Goal: Transaction & Acquisition: Obtain resource

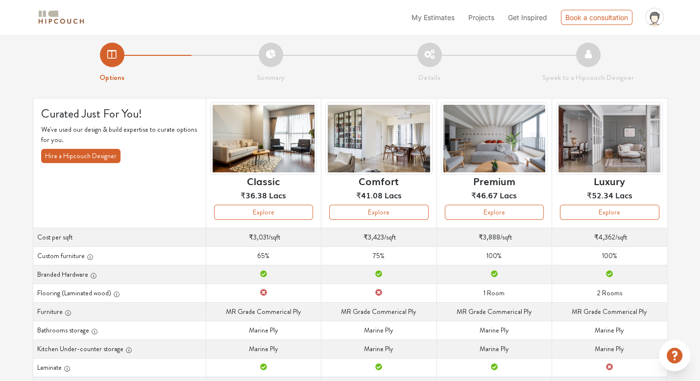
scroll to position [5, 0]
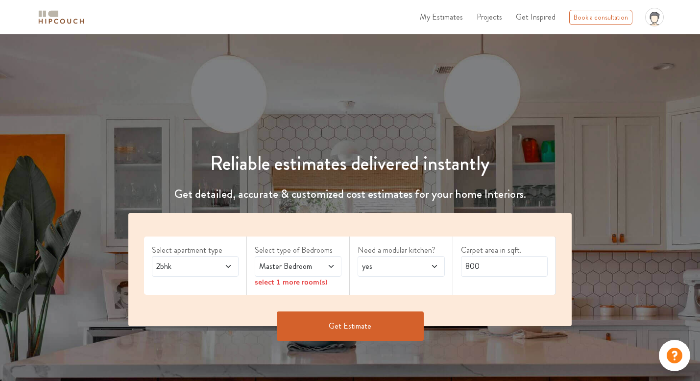
scroll to position [98, 0]
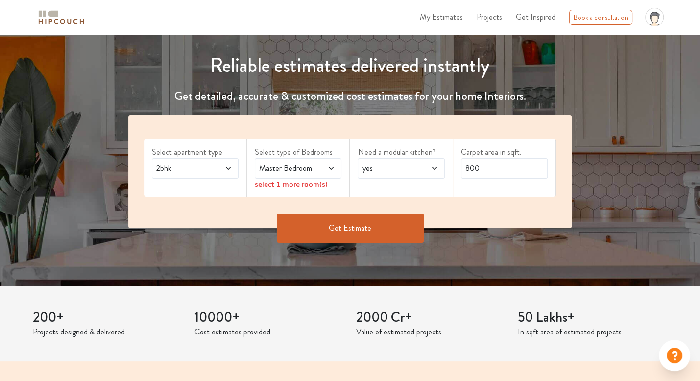
click at [207, 165] on span "2bhk" at bounding box center [183, 169] width 58 height 12
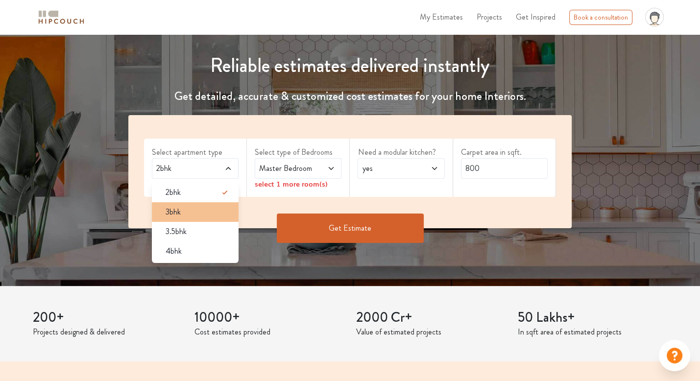
click at [185, 210] on div "3bhk" at bounding box center [198, 212] width 81 height 12
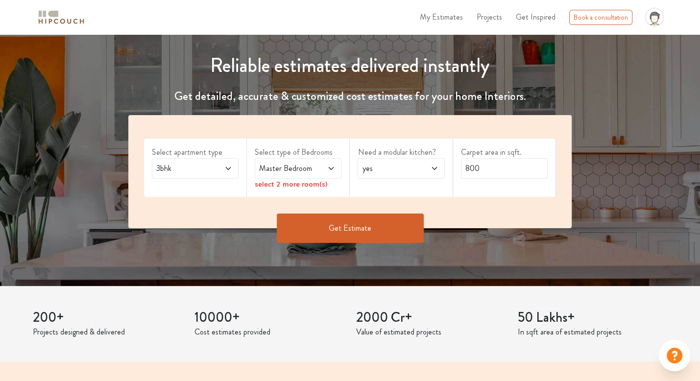
click at [293, 173] on span "Master Bedroom" at bounding box center [286, 169] width 58 height 12
click at [549, 187] on div "Carpet area in sqft. 800" at bounding box center [504, 168] width 103 height 58
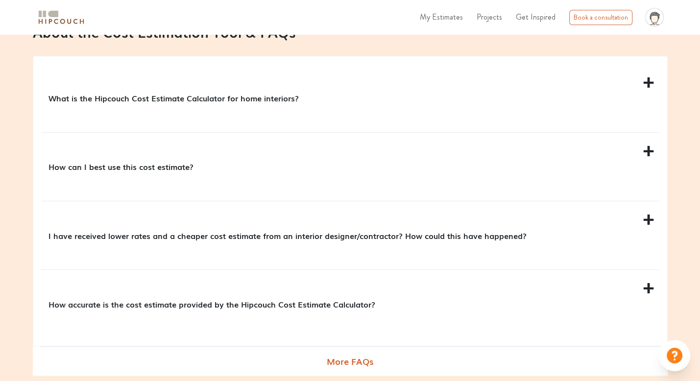
scroll to position [933, 0]
click at [262, 93] on p "What is the Hipcouch Cost Estimate Calculator for home interiors?" at bounding box center [349, 98] width 600 height 12
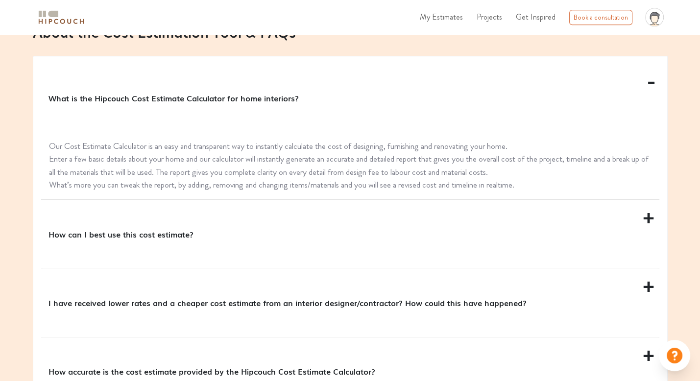
click at [214, 243] on div "How can I best use this cost estimate?" at bounding box center [350, 234] width 618 height 68
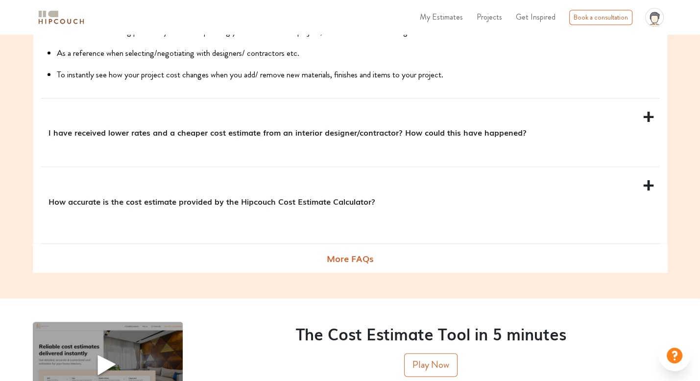
scroll to position [1115, 0]
click at [251, 154] on div "I have received lower rates and a cheaper cost estimate from an interior design…" at bounding box center [350, 133] width 618 height 68
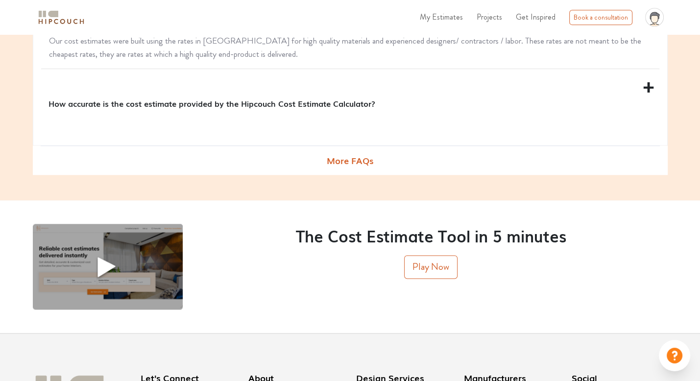
scroll to position [1213, 0]
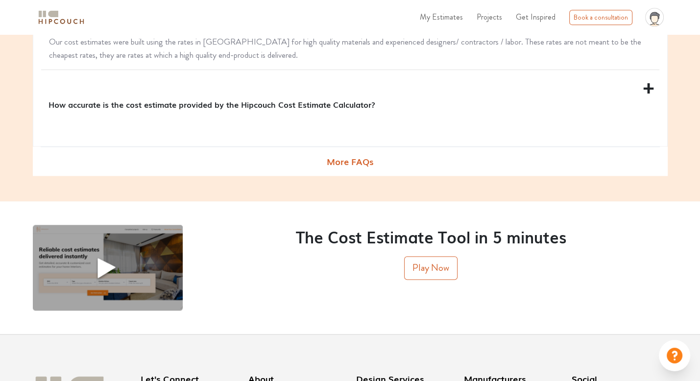
click at [254, 138] on div "How accurate is the cost estimate provided by the Hipcouch Cost Estimate Calcul…" at bounding box center [350, 104] width 618 height 68
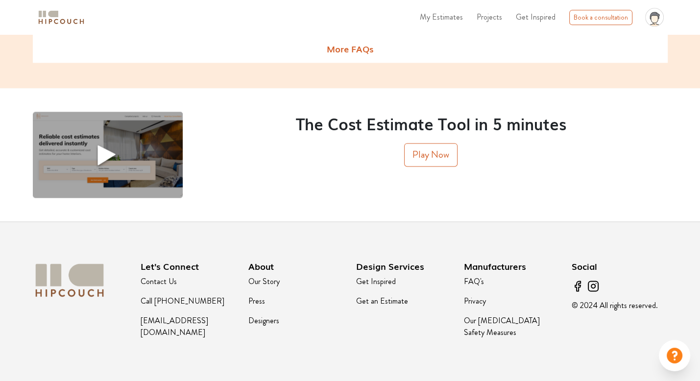
scroll to position [1287, 0]
click at [420, 165] on button "Play Now" at bounding box center [430, 156] width 53 height 24
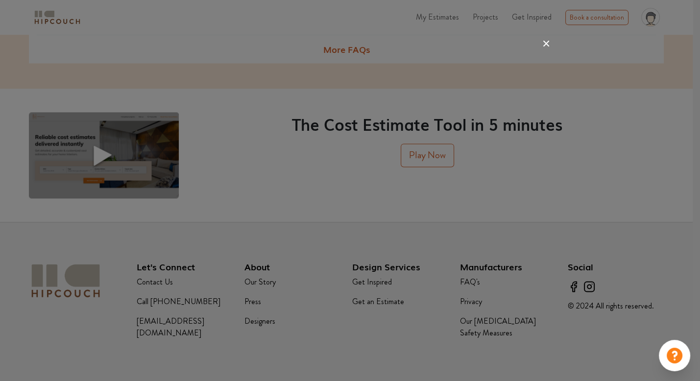
scroll to position [1287, 0]
click at [598, 203] on div at bounding box center [350, 190] width 700 height 381
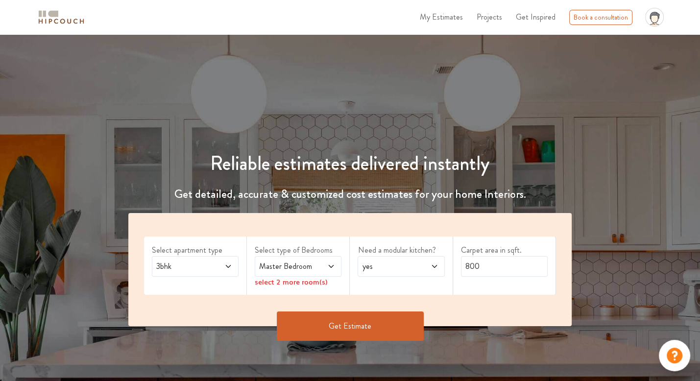
scroll to position [150, 0]
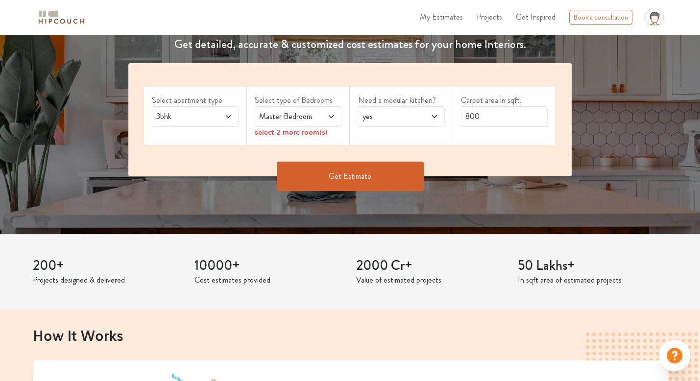
click at [311, 116] on span "Master Bedroom" at bounding box center [286, 117] width 58 height 12
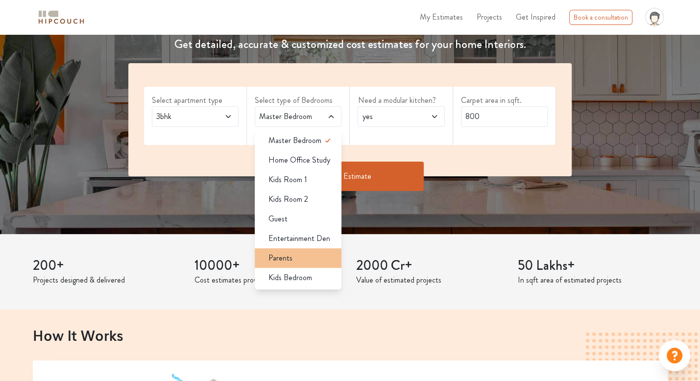
click at [300, 259] on div "Parents" at bounding box center [301, 258] width 81 height 12
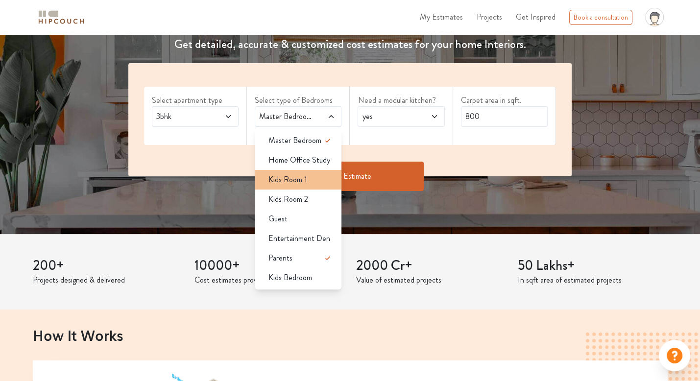
click at [310, 182] on div "Kids Room 1" at bounding box center [301, 180] width 81 height 12
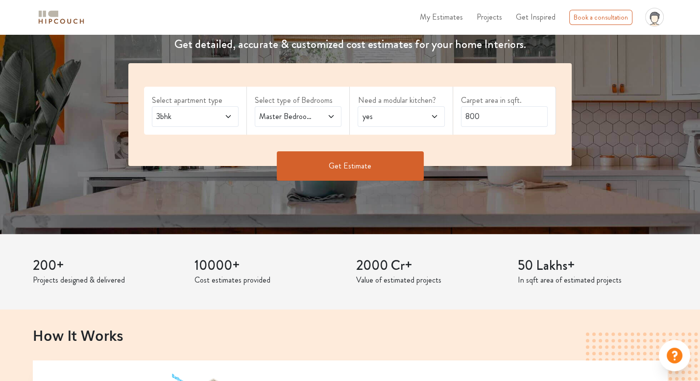
click at [397, 119] on span "yes" at bounding box center [389, 117] width 58 height 12
drag, startPoint x: 487, startPoint y: 119, endPoint x: 410, endPoint y: 116, distance: 77.0
click at [410, 116] on div "Select apartment type 3bhk Select type of Bedrooms Master Bedroom,Kids Room 1,P…" at bounding box center [349, 114] width 443 height 103
type input "1500"
click at [392, 167] on button "Get Estimate" at bounding box center [350, 165] width 147 height 29
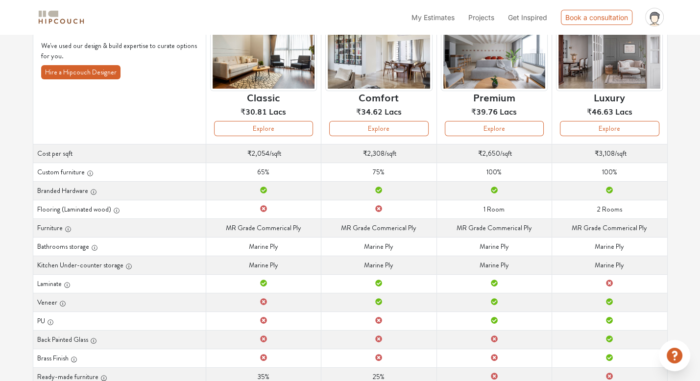
scroll to position [63, 0]
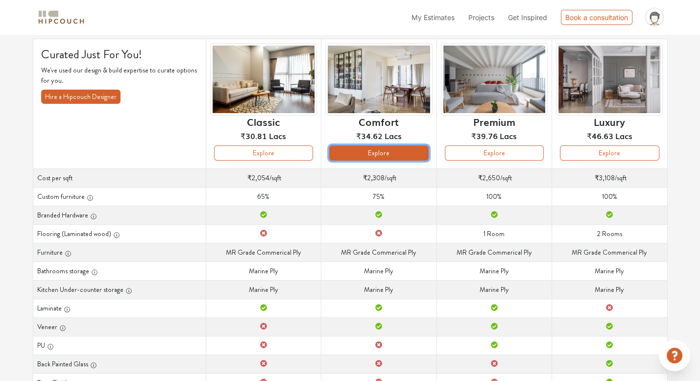
click at [395, 147] on button "Explore" at bounding box center [378, 153] width 99 height 15
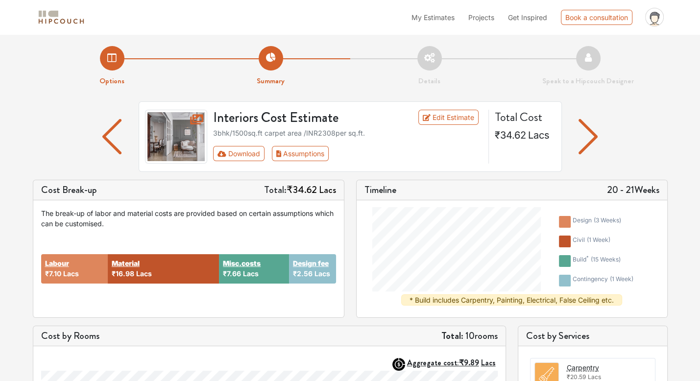
click at [584, 134] on img "button" at bounding box center [588, 136] width 19 height 35
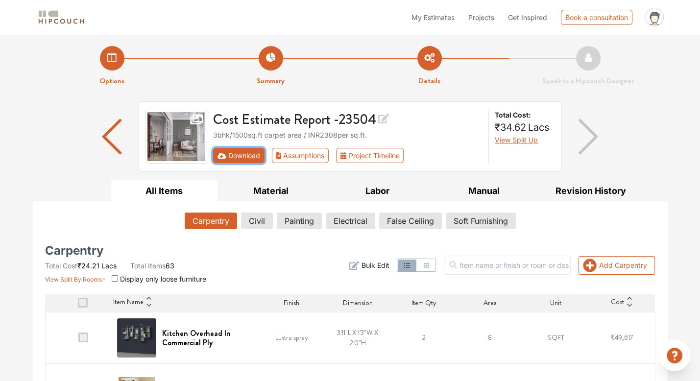
click at [245, 158] on button "Download" at bounding box center [238, 155] width 51 height 15
click at [224, 156] on icon "First group" at bounding box center [222, 155] width 9 height 6
click at [232, 154] on button "Download" at bounding box center [238, 155] width 51 height 15
click at [323, 159] on button "Assumptions" at bounding box center [300, 155] width 57 height 15
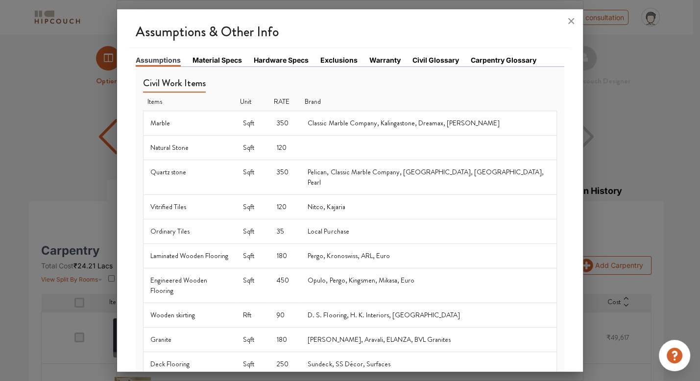
drag, startPoint x: 212, startPoint y: 60, endPoint x: 239, endPoint y: 55, distance: 27.3
click at [212, 59] on link "Material Specs" at bounding box center [217, 60] width 49 height 10
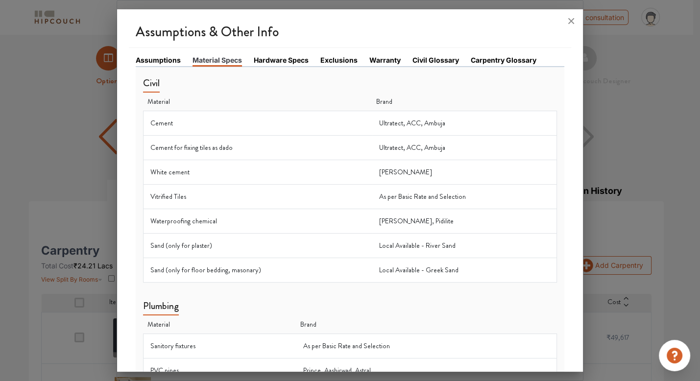
click at [288, 55] on link "Hardware Specs" at bounding box center [281, 60] width 55 height 10
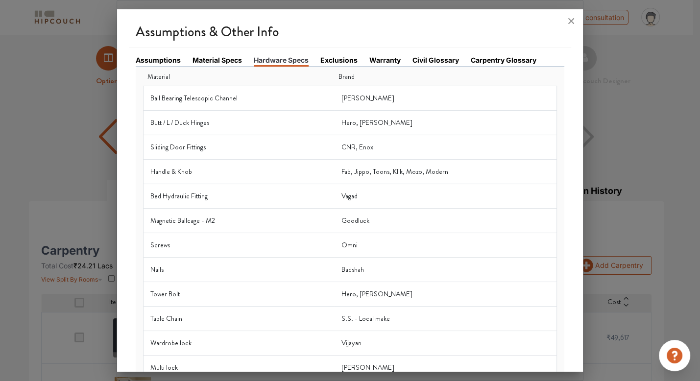
click at [16, 155] on div at bounding box center [350, 190] width 700 height 381
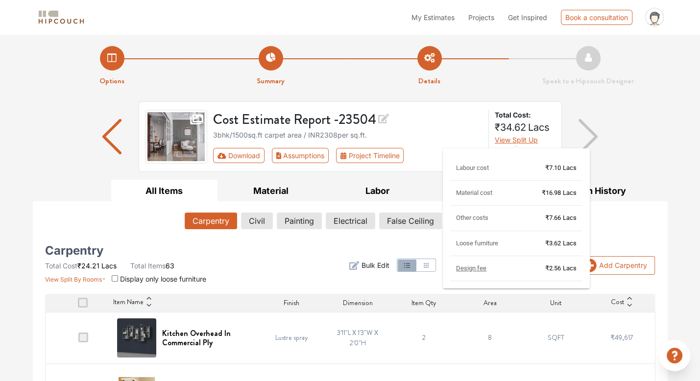
click at [523, 139] on span "View Split Up" at bounding box center [516, 140] width 43 height 8
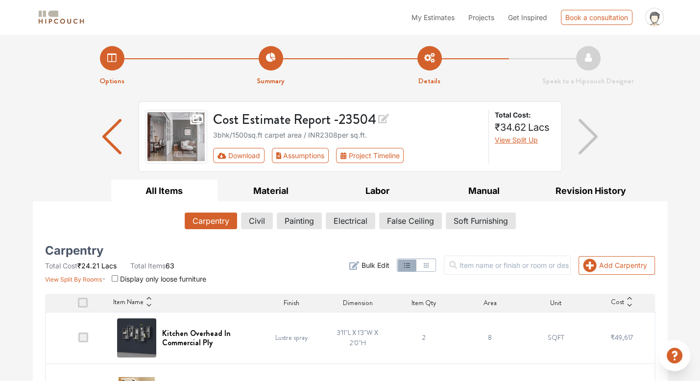
click at [598, 136] on div at bounding box center [588, 136] width 53 height 71
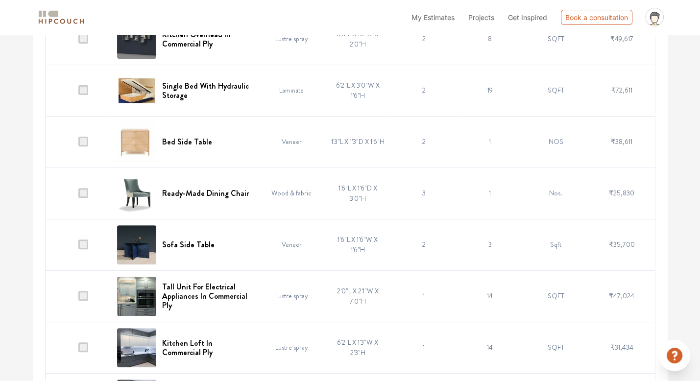
scroll to position [288, 0]
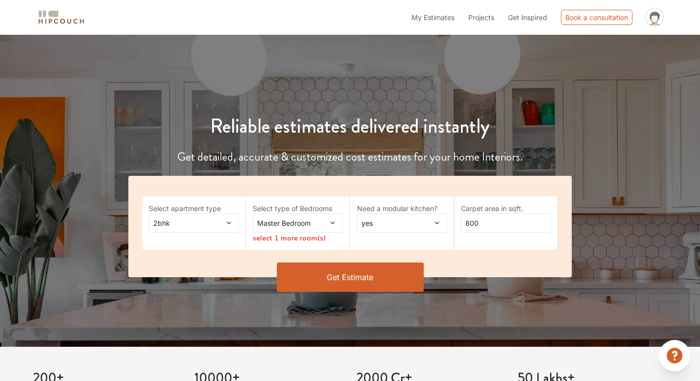
scroll to position [63, 0]
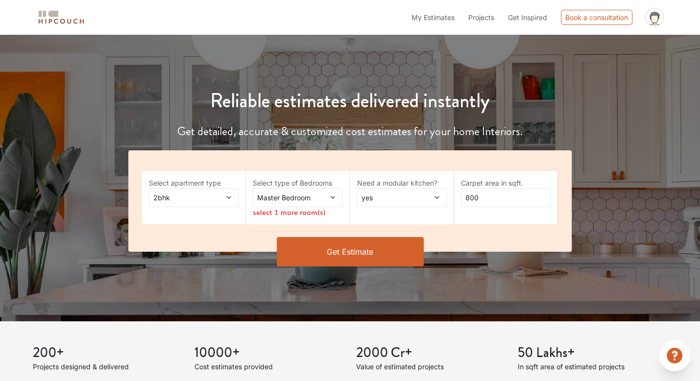
click at [225, 199] on span at bounding box center [222, 198] width 20 height 10
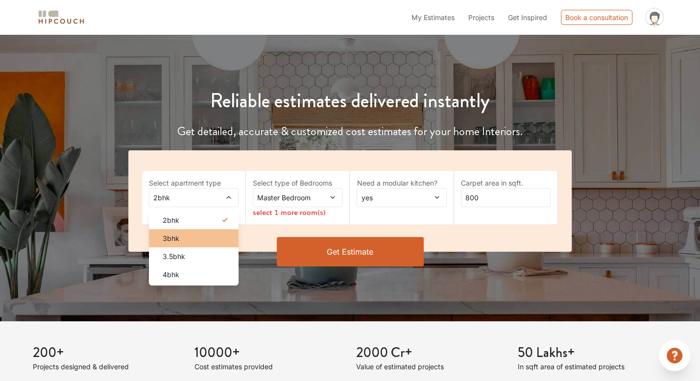
click at [209, 242] on div "3bhk" at bounding box center [197, 238] width 84 height 10
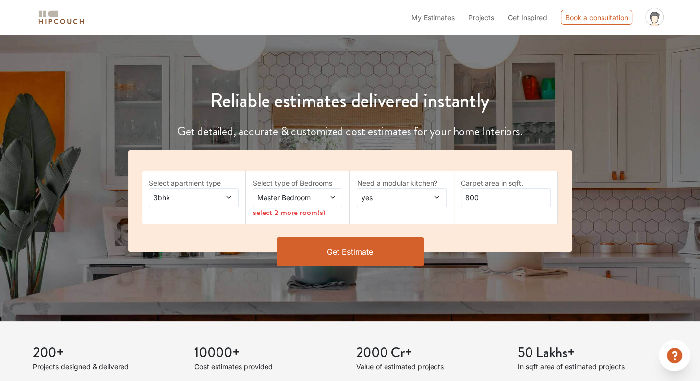
click at [326, 196] on span at bounding box center [326, 198] width 20 height 10
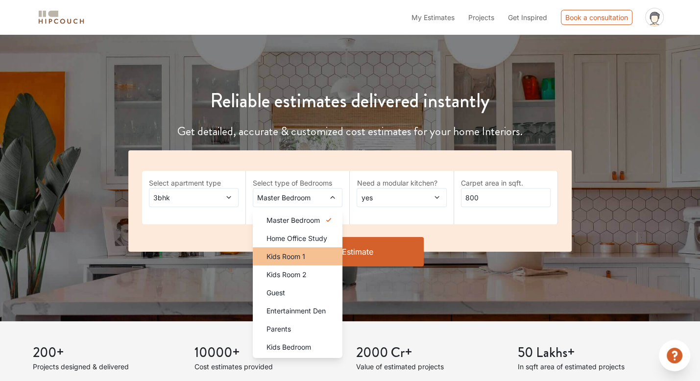
click at [304, 254] on span "Kids Room 1" at bounding box center [286, 256] width 39 height 10
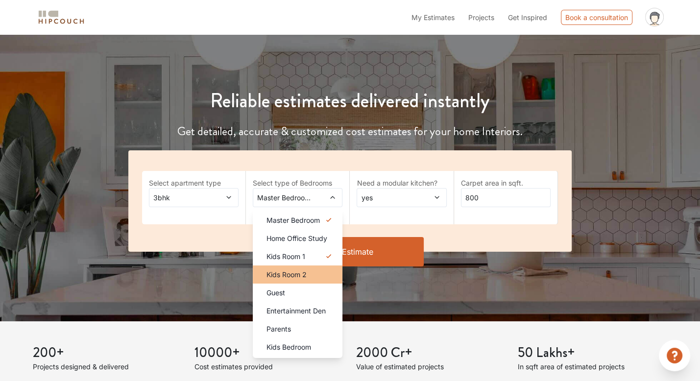
click at [299, 273] on span "Kids Room 2" at bounding box center [287, 274] width 40 height 10
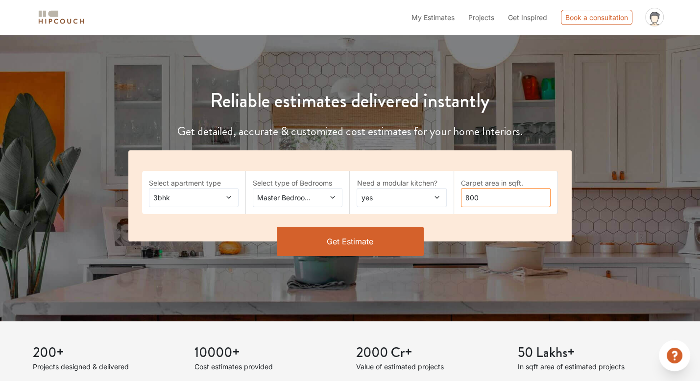
drag, startPoint x: 484, startPoint y: 197, endPoint x: 410, endPoint y: 209, distance: 75.3
click at [410, 209] on div "Select apartment type 3bhk Select type of Bedrooms Master Bedroom,Kids Room 1,K…" at bounding box center [349, 195] width 443 height 91
type input "1500"
click at [385, 237] on button "Get Estimate" at bounding box center [350, 241] width 147 height 29
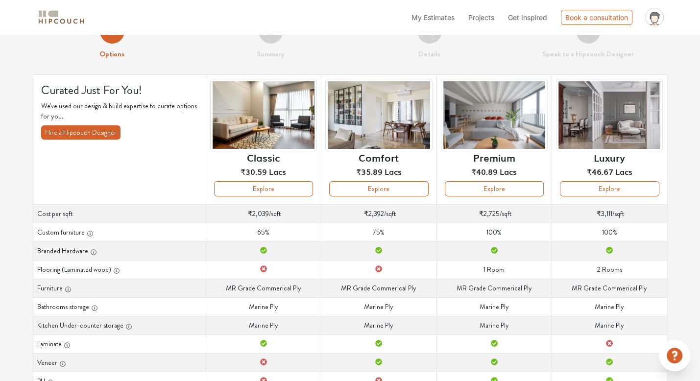
scroll to position [26, 0]
click at [272, 196] on button "Explore" at bounding box center [263, 189] width 99 height 15
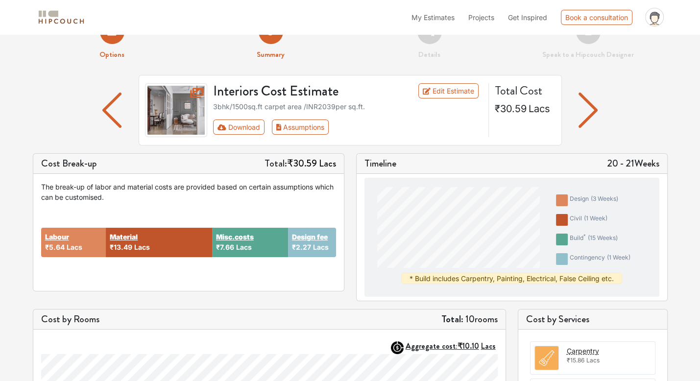
click at [587, 128] on button "button" at bounding box center [588, 110] width 19 height 71
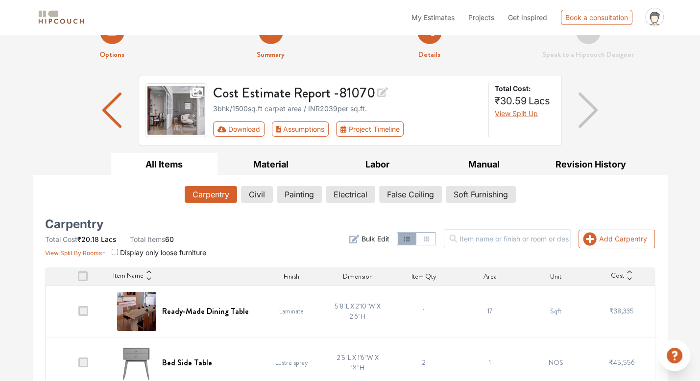
drag, startPoint x: 612, startPoint y: 112, endPoint x: 647, endPoint y: 106, distance: 35.8
click at [647, 106] on div "Cost Estimate Report - 81070 3bhk / 1500 sq.ft carpet area / INR 2039 per sq.ft…" at bounding box center [350, 114] width 635 height 78
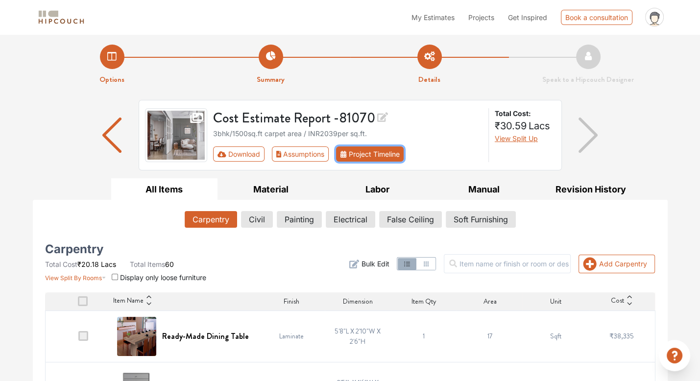
click at [367, 159] on button "Project Timeline" at bounding box center [370, 154] width 68 height 15
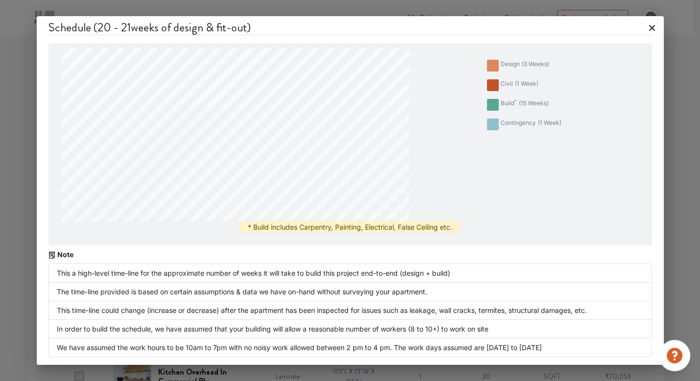
scroll to position [363, 0]
click at [6, 222] on div "Schedule ( 20 - 21 weeks of design & fit-out) design ( 3 weeks ) civil ( 1 week…" at bounding box center [350, 190] width 700 height 381
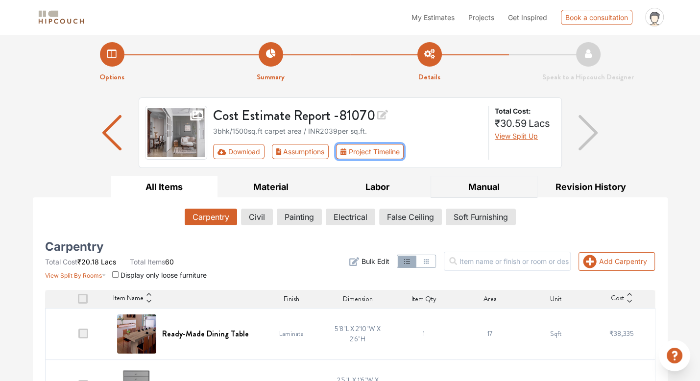
scroll to position [0, 0]
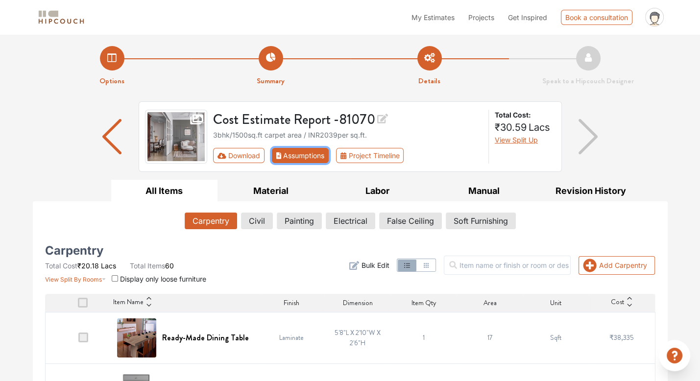
click at [282, 151] on button "Assumptions" at bounding box center [300, 155] width 57 height 15
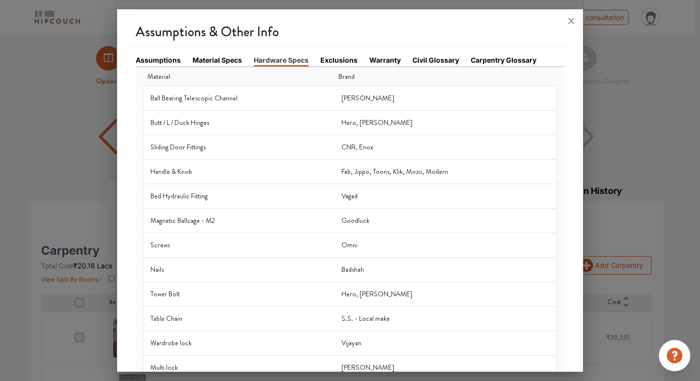
click at [165, 59] on link "Assumptions" at bounding box center [158, 60] width 45 height 10
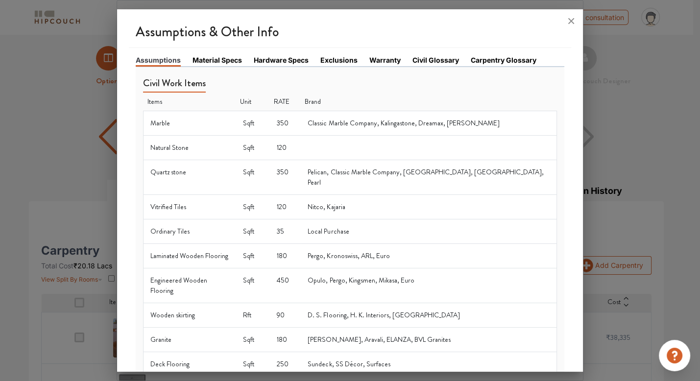
click at [273, 59] on link "Hardware Specs" at bounding box center [281, 60] width 55 height 10
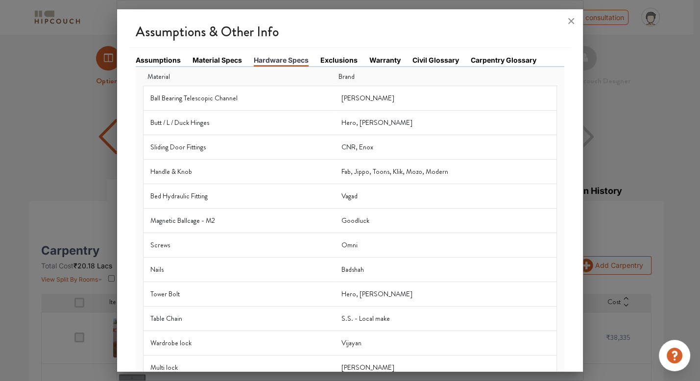
click at [355, 61] on link "Exclusions" at bounding box center [338, 60] width 37 height 10
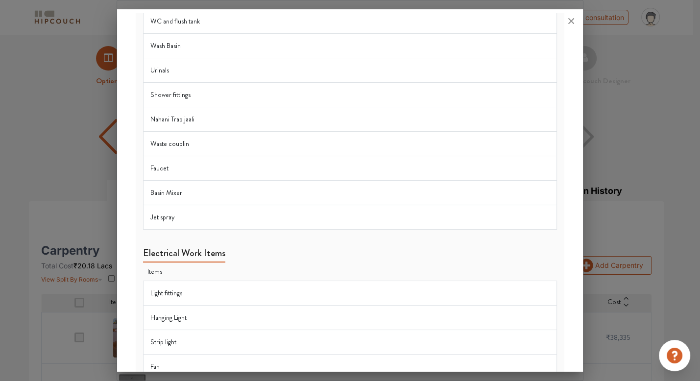
scroll to position [188, 0]
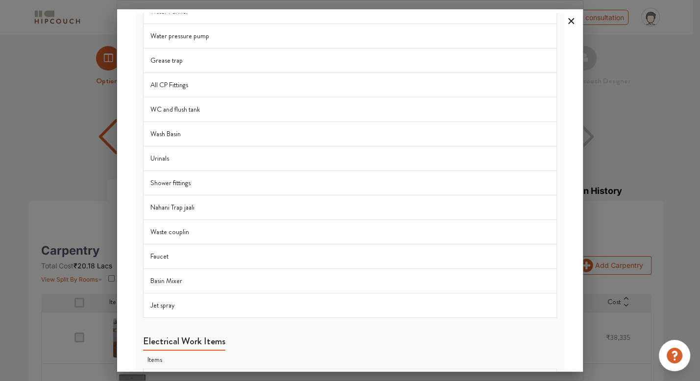
click at [578, 21] on icon at bounding box center [571, 21] width 16 height 16
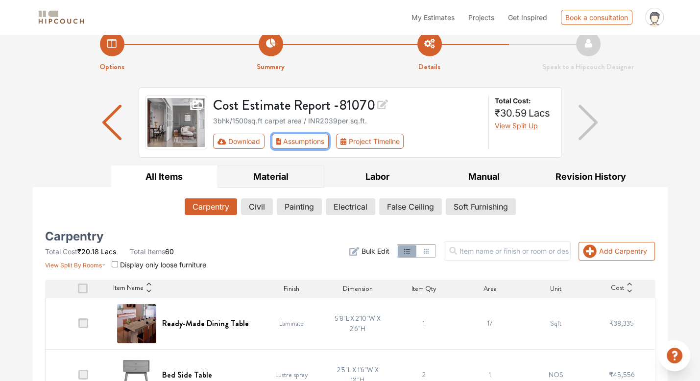
scroll to position [0, 0]
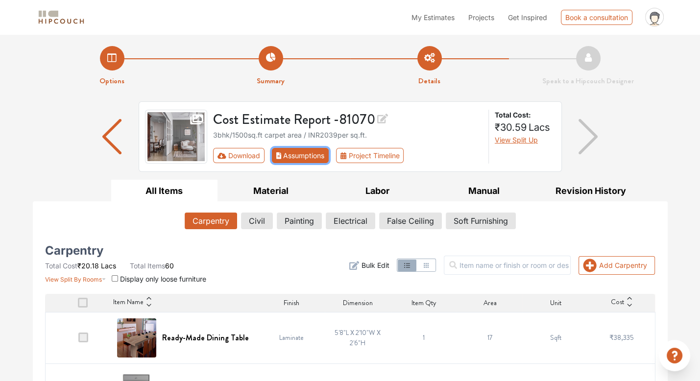
click at [288, 158] on button "Assumptions" at bounding box center [300, 155] width 57 height 15
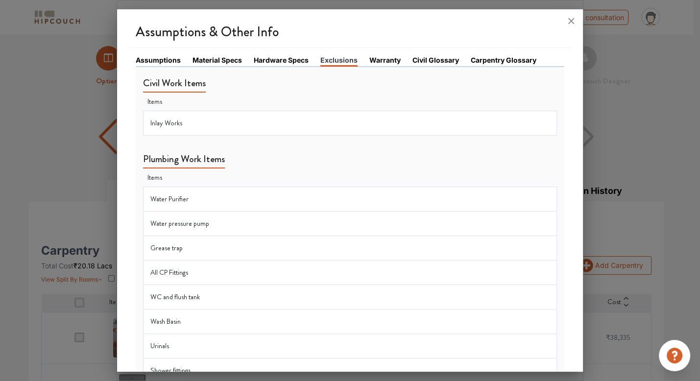
click at [145, 57] on link "Assumptions" at bounding box center [158, 60] width 45 height 10
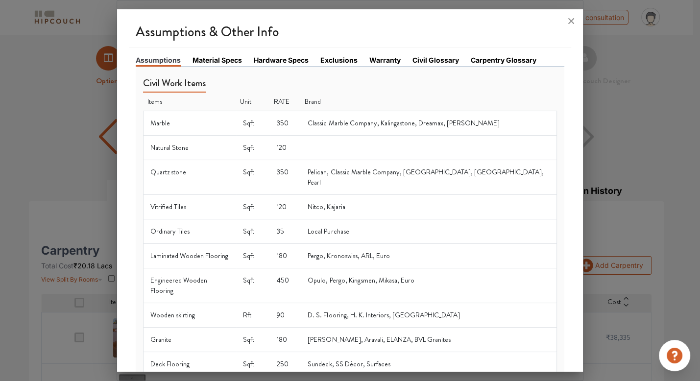
click at [0, 177] on div at bounding box center [350, 190] width 700 height 381
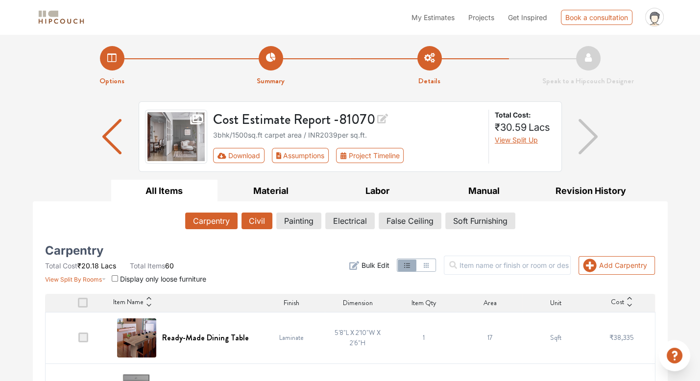
click at [256, 222] on button "Civil" at bounding box center [257, 221] width 31 height 17
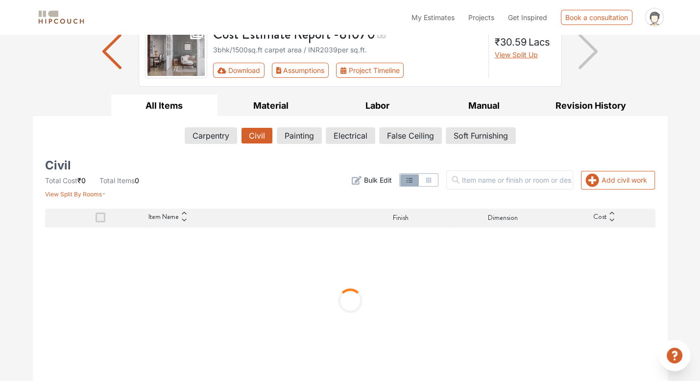
scroll to position [41, 0]
